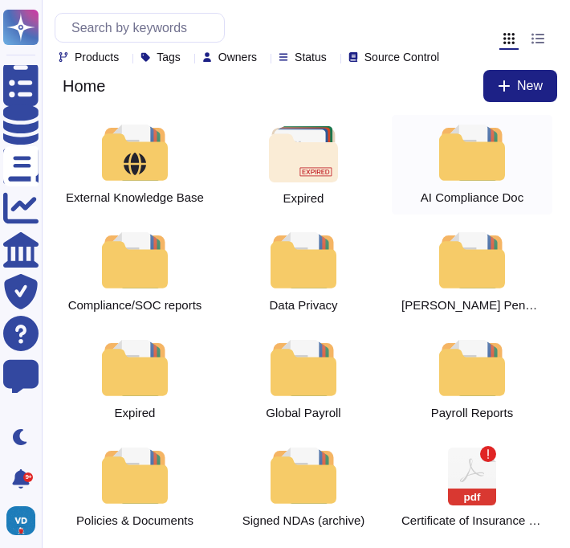
click at [478, 177] on div at bounding box center [472, 152] width 71 height 56
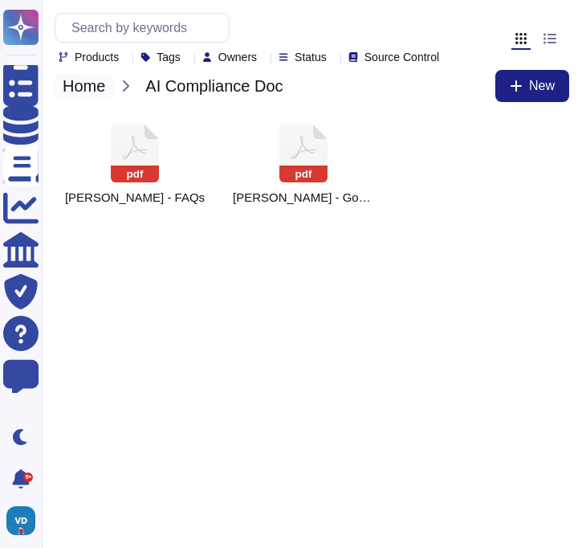
click at [81, 98] on span "Home" at bounding box center [84, 86] width 59 height 24
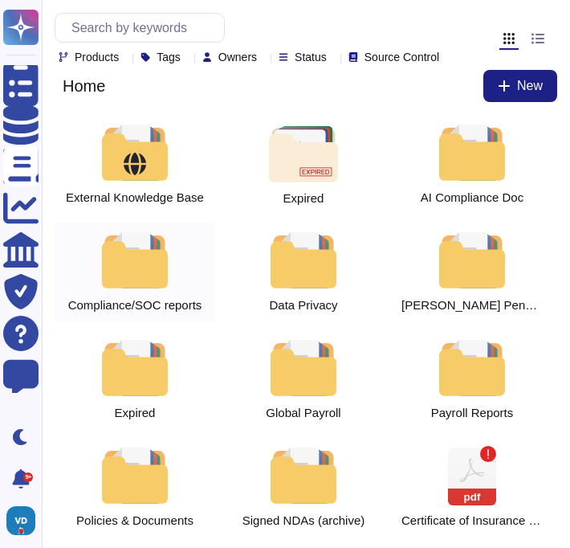
click at [106, 288] on div at bounding box center [135, 260] width 71 height 56
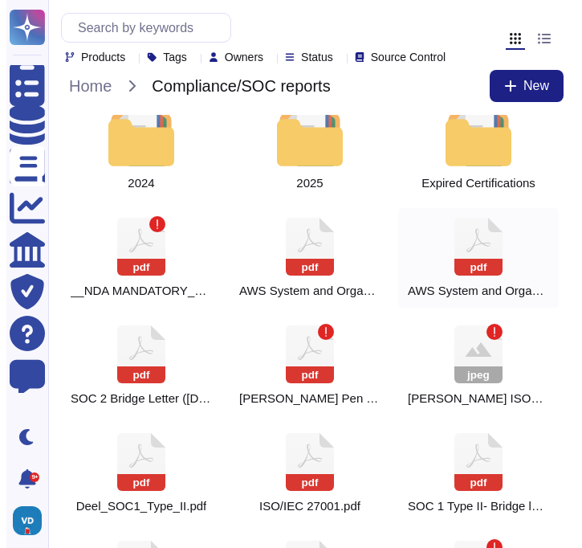
scroll to position [16, 0]
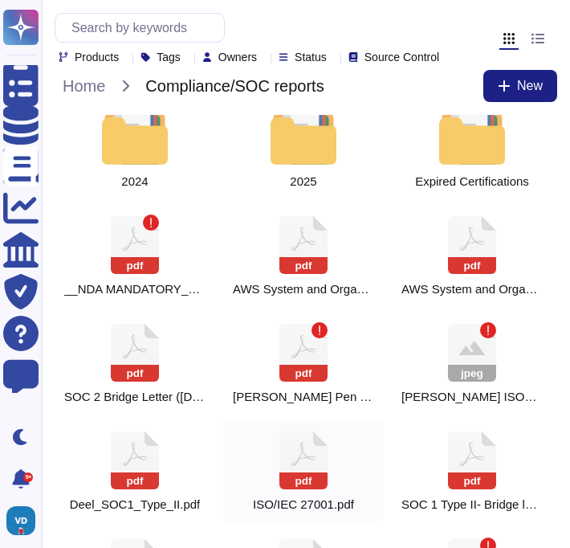
click at [292, 466] on icon at bounding box center [304, 454] width 24 height 24
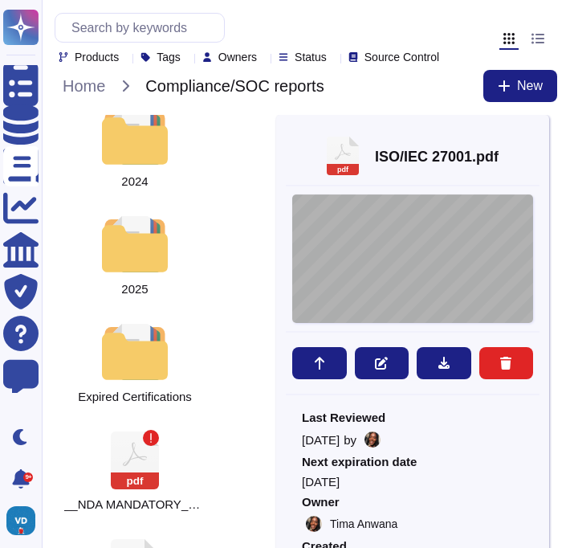
click at [402, 266] on div "CERTIFICATE This is to certify that the Information Security Management System …" at bounding box center [412, 258] width 241 height 129
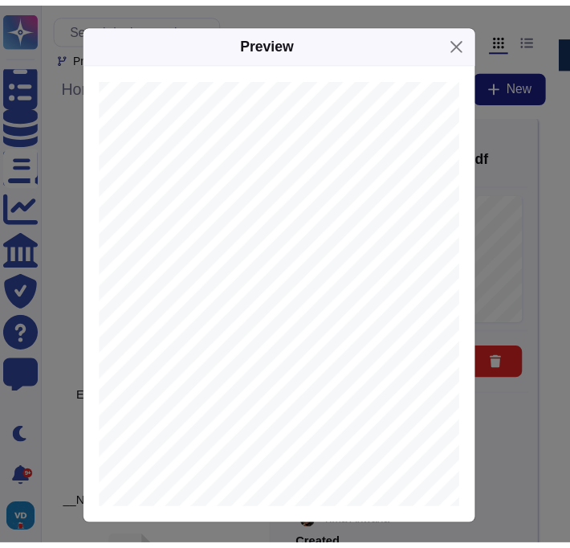
scroll to position [0, 145]
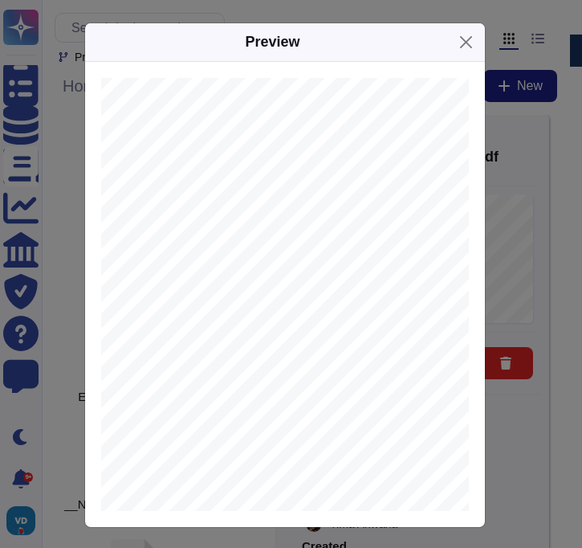
drag, startPoint x: 320, startPoint y: 406, endPoint x: 279, endPoint y: 398, distance: 42.5
click at [273, 402] on div "CERTIFICATE This is to certify that the Information Security Management System …" at bounding box center [286, 305] width 643 height 454
copy span "[DATE]"
click at [457, 47] on button "Close" at bounding box center [466, 42] width 25 height 25
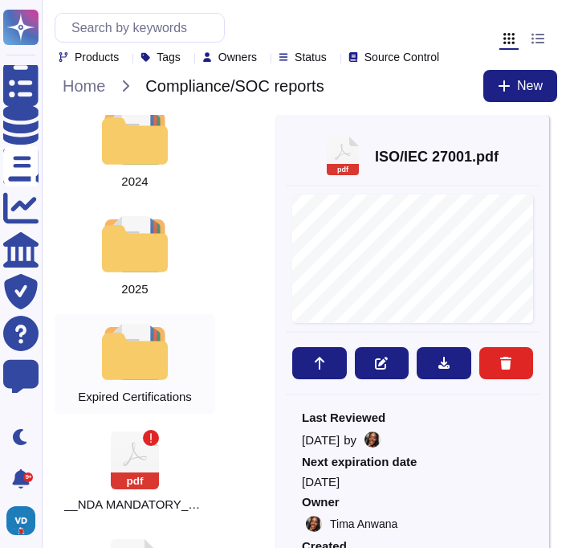
click at [540, 132] on icon at bounding box center [540, 132] width 0 height 0
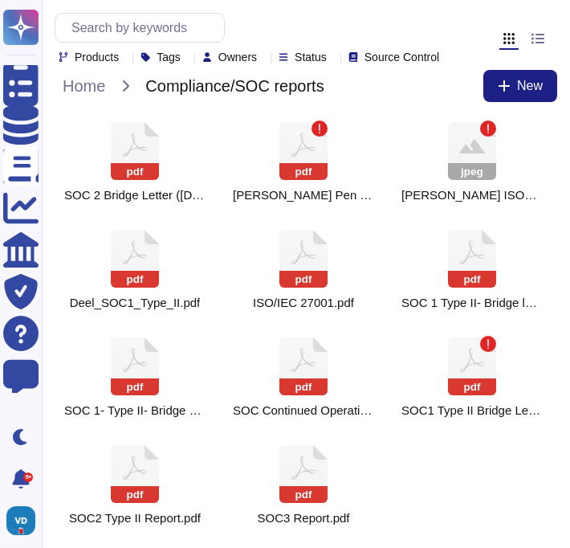
scroll to position [234, 0]
click at [125, 357] on icon at bounding box center [135, 366] width 48 height 58
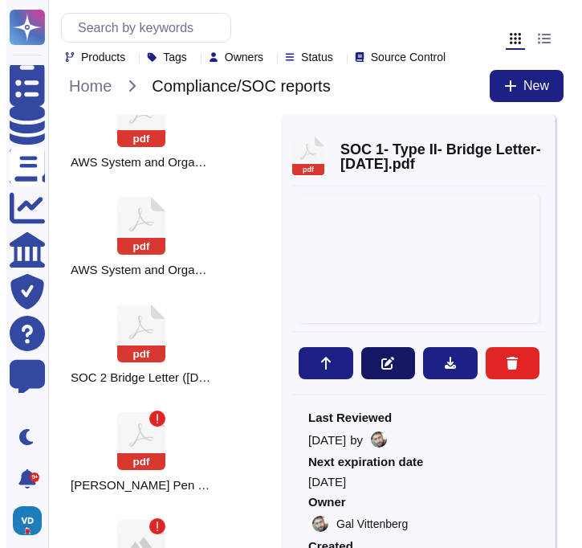
scroll to position [475, 0]
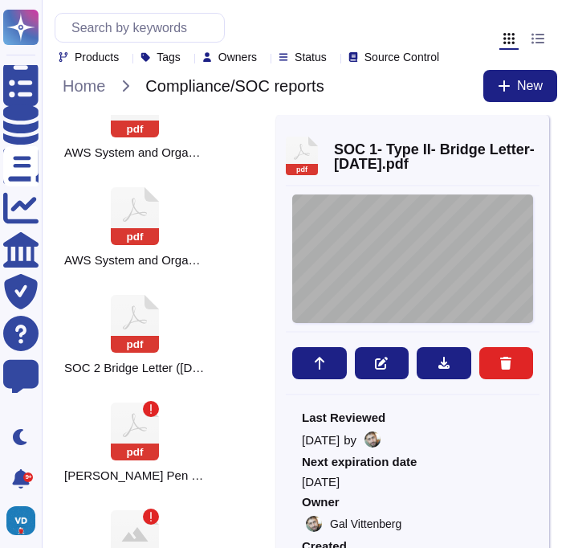
click at [410, 282] on div "[DATE] , 202 5 [PERSON_NAME] Inc . To Whom It May Concern: We have received you…" at bounding box center [412, 258] width 241 height 129
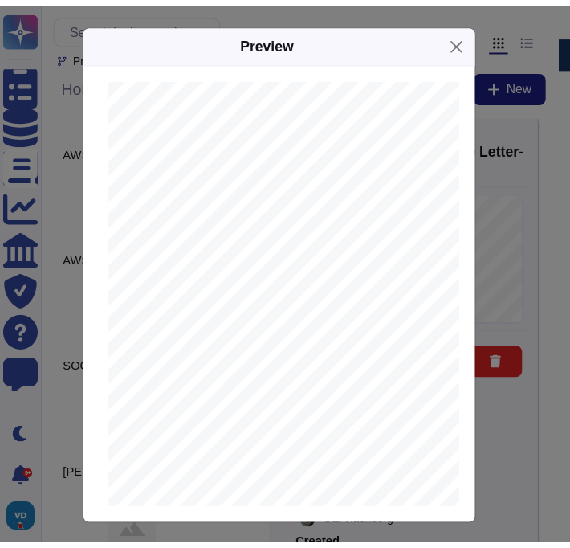
scroll to position [487, 2]
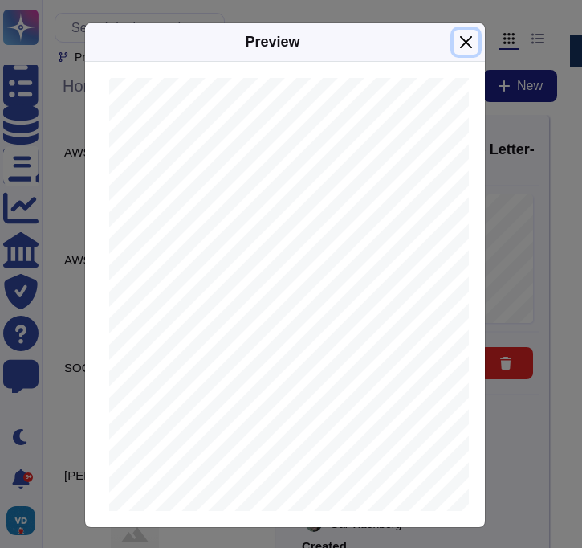
click at [465, 40] on button "Close" at bounding box center [466, 42] width 25 height 25
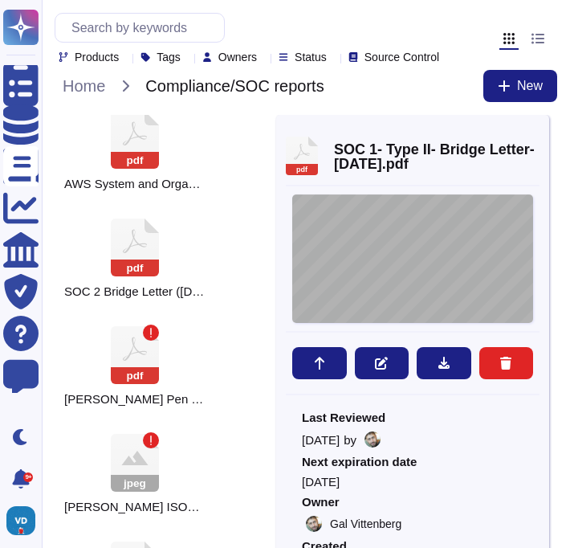
scroll to position [553, 0]
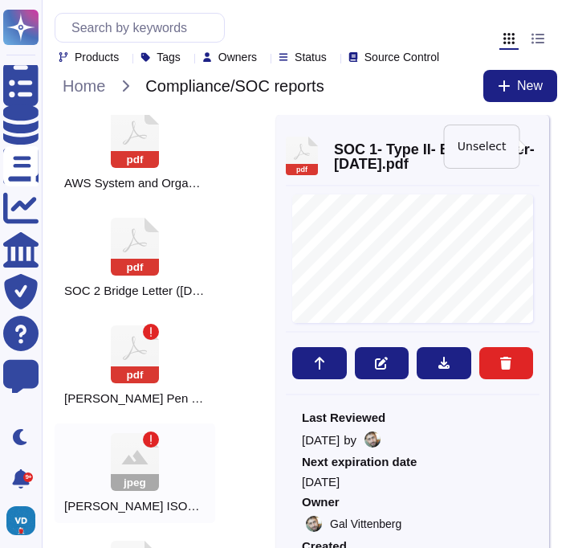
drag, startPoint x: 533, startPoint y: 148, endPoint x: 514, endPoint y: 162, distance: 24.1
click at [540, 132] on icon at bounding box center [540, 132] width 0 height 0
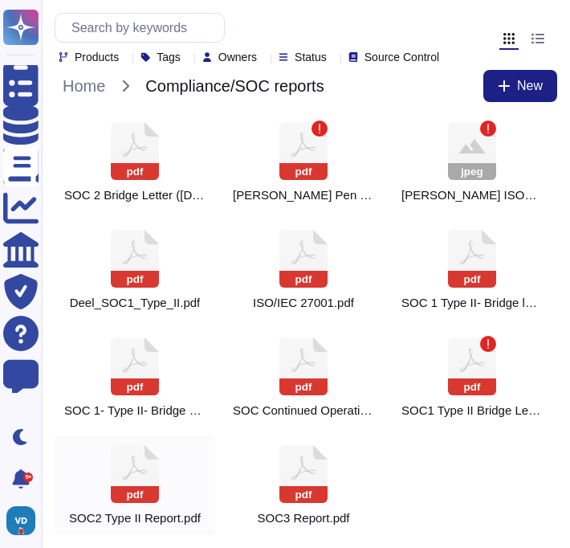
click at [129, 471] on icon at bounding box center [135, 474] width 48 height 58
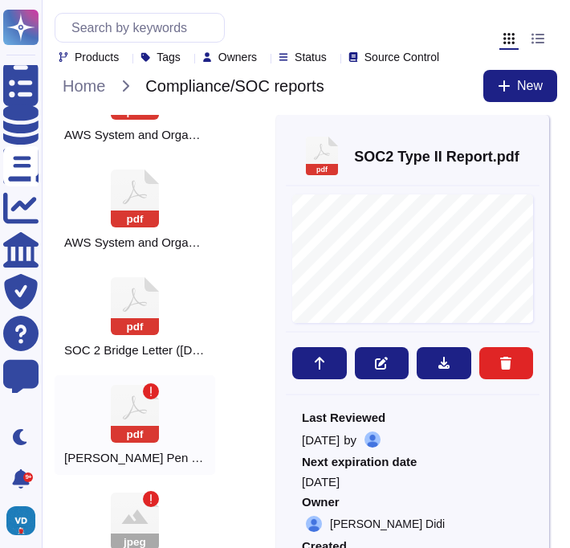
scroll to position [491, 0]
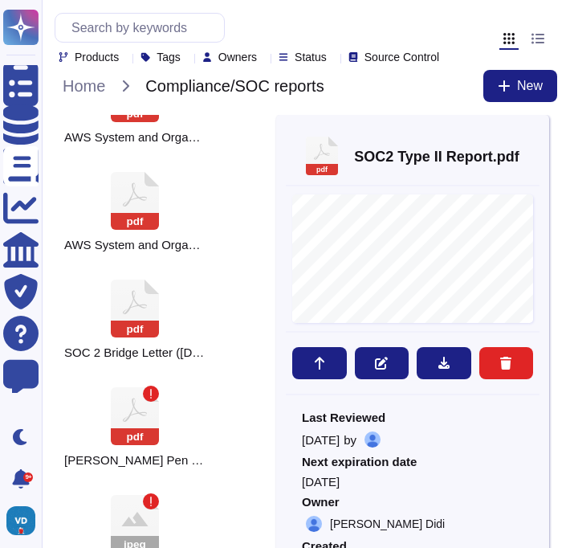
click at [540, 137] on div at bounding box center [540, 130] width 0 height 12
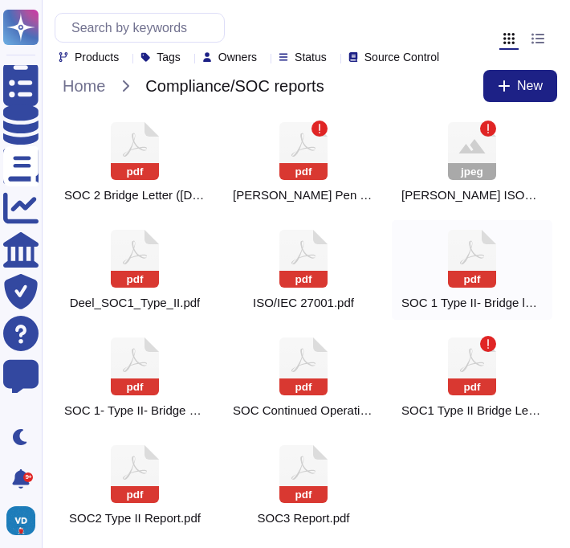
click at [476, 260] on icon at bounding box center [472, 259] width 48 height 58
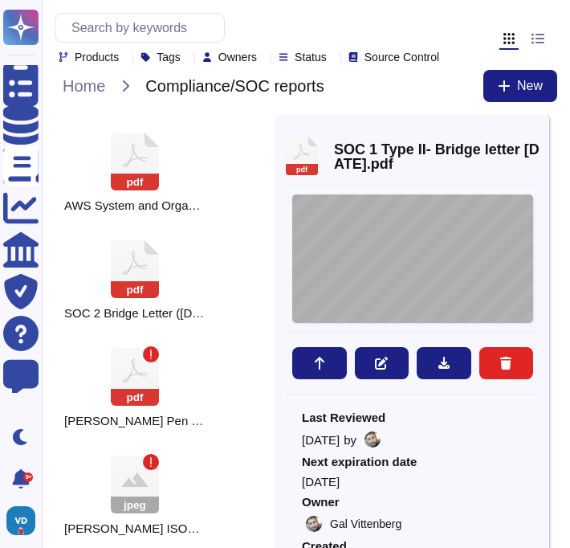
scroll to position [536, 0]
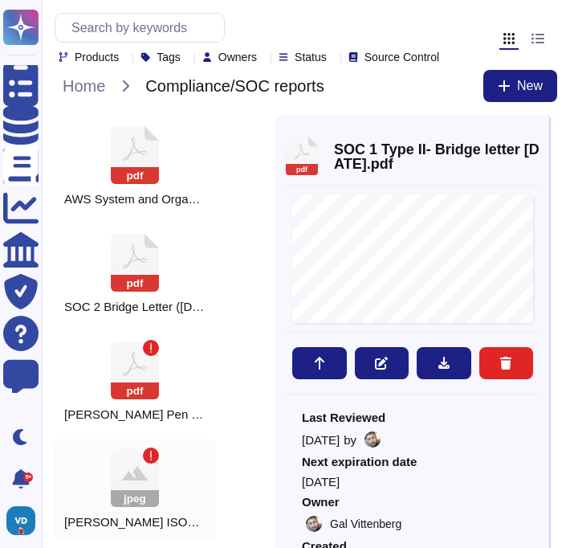
click at [540, 132] on icon at bounding box center [540, 132] width 0 height 0
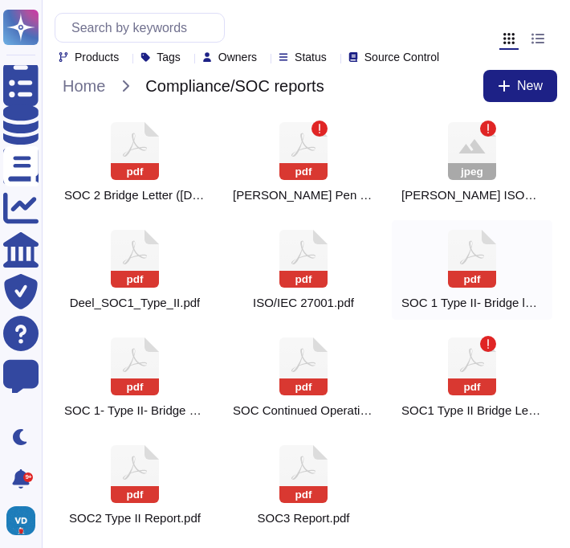
scroll to position [234, 0]
click at [460, 369] on icon at bounding box center [472, 366] width 48 height 58
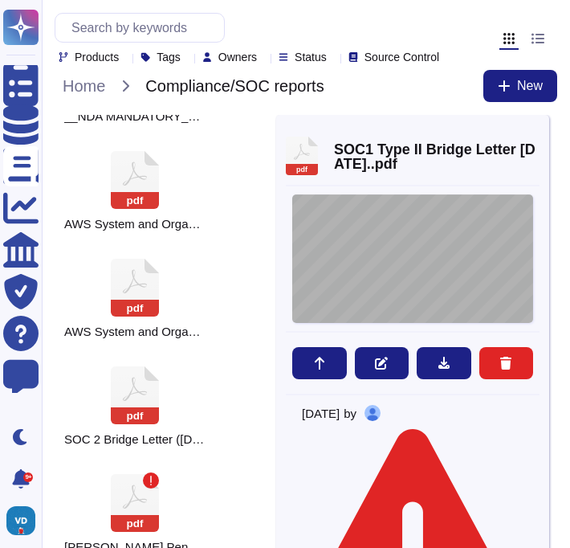
scroll to position [406, 0]
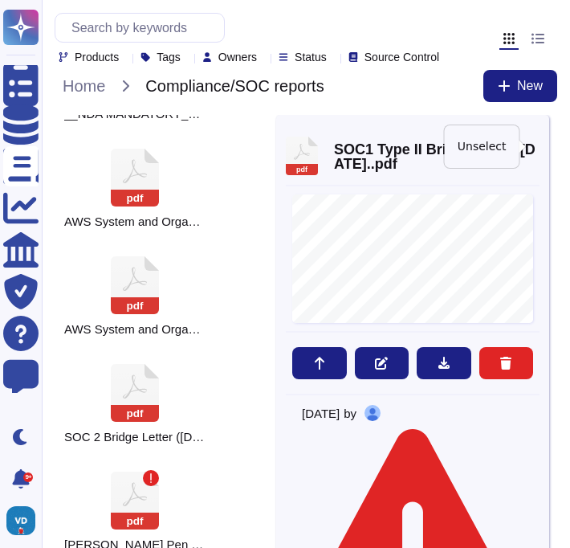
click at [540, 132] on icon at bounding box center [540, 132] width 0 height 0
